Goal: Leave review/rating: Leave review/rating

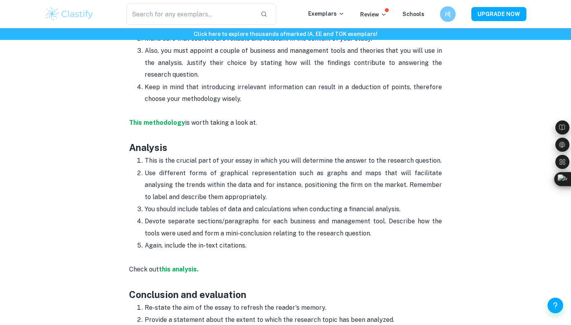
scroll to position [959, 0]
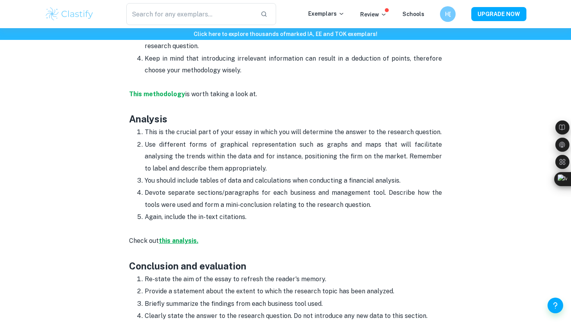
click at [167, 243] on strong "this analysis." at bounding box center [179, 240] width 40 height 7
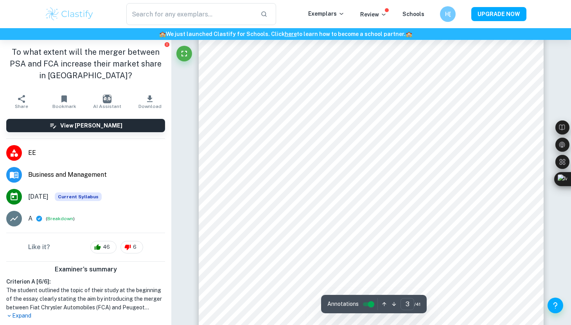
scroll to position [1125, 0]
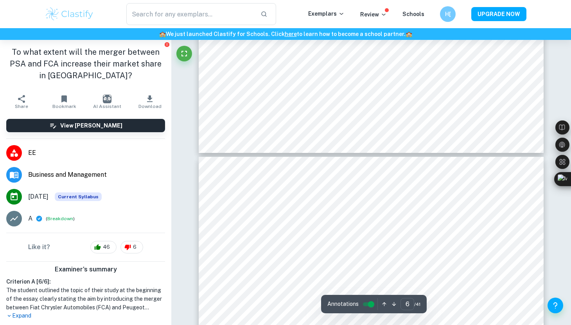
type input "7"
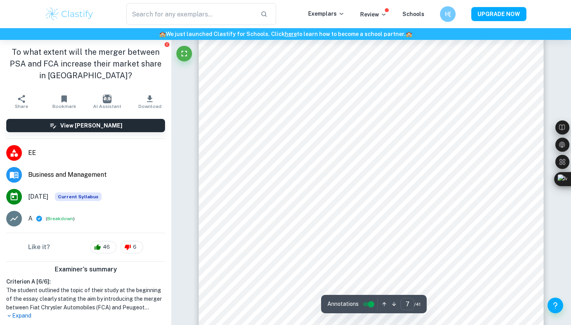
scroll to position [2894, 0]
